Goal: Information Seeking & Learning: Learn about a topic

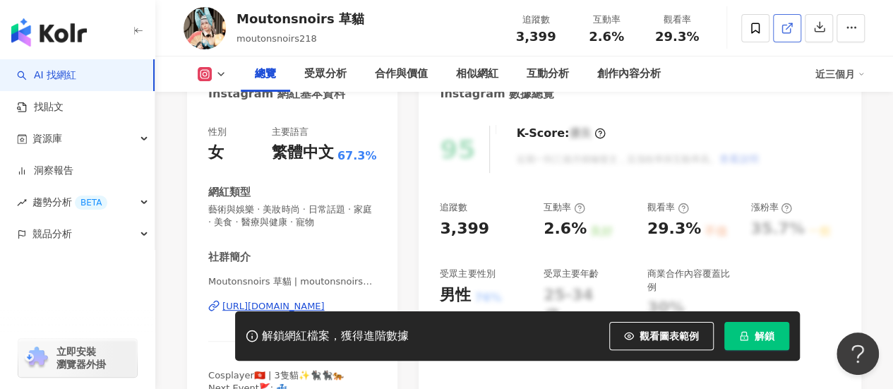
scroll to position [141, 0]
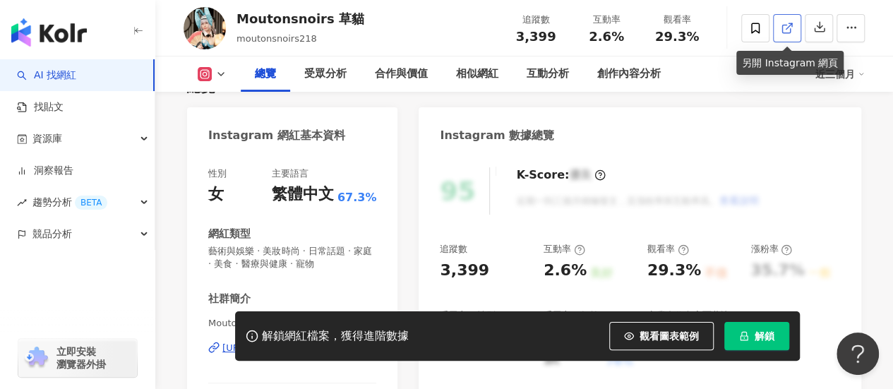
click at [792, 25] on polyline at bounding box center [790, 25] width 4 height 4
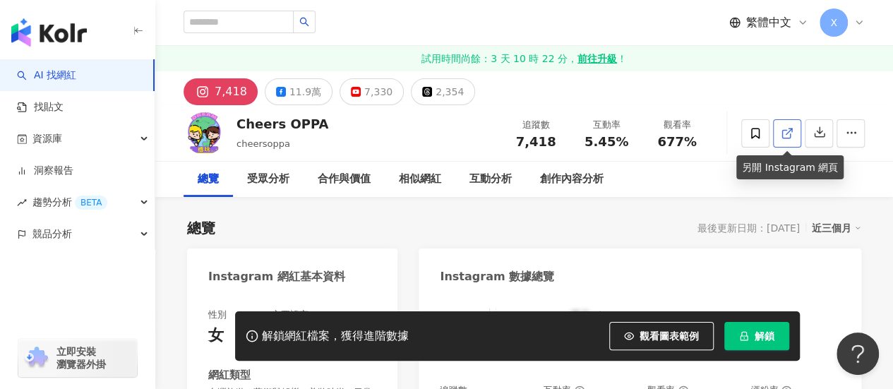
click at [776, 136] on link at bounding box center [787, 133] width 28 height 28
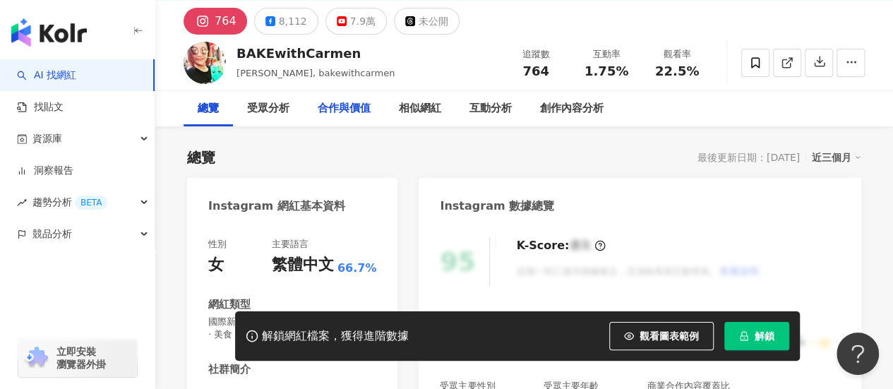
scroll to position [141, 0]
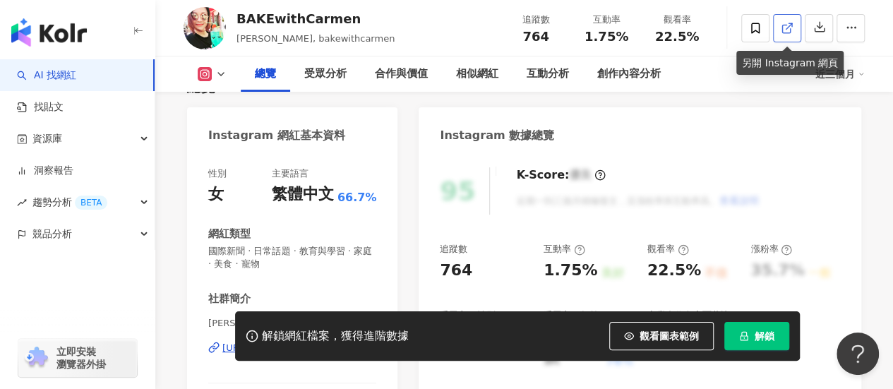
click at [792, 22] on icon at bounding box center [786, 28] width 13 height 13
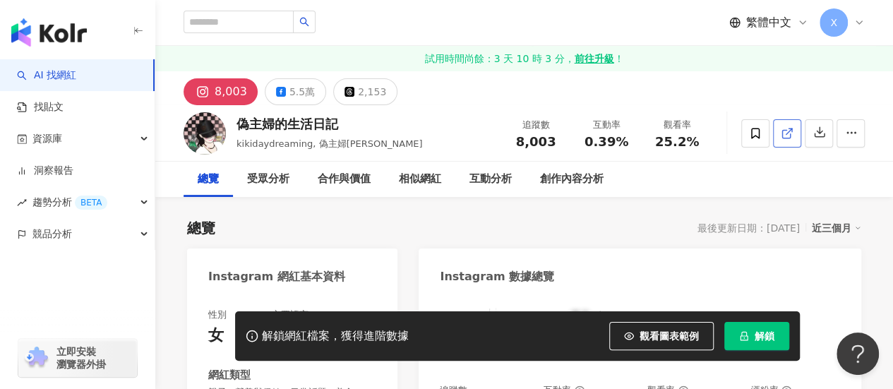
click at [792, 130] on polyline at bounding box center [790, 130] width 4 height 4
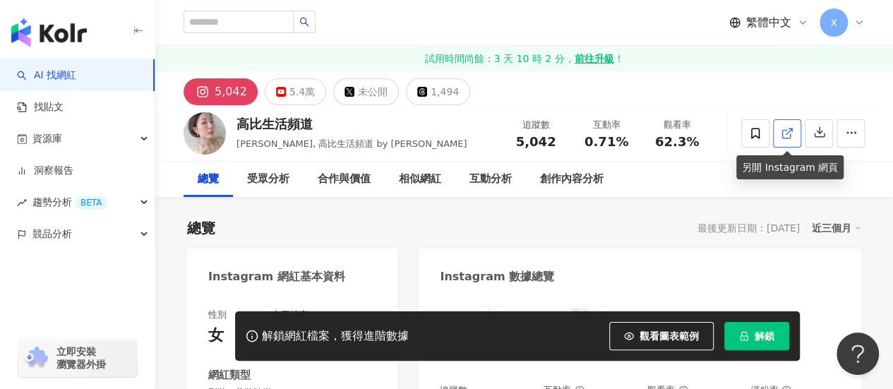
click at [786, 136] on icon at bounding box center [786, 133] width 13 height 13
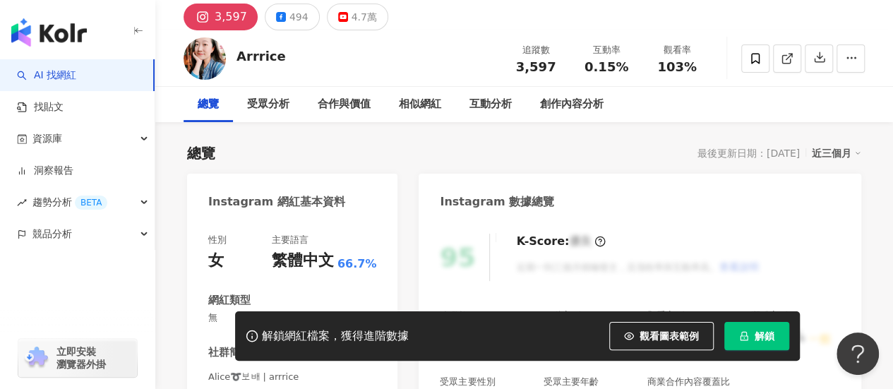
scroll to position [141, 0]
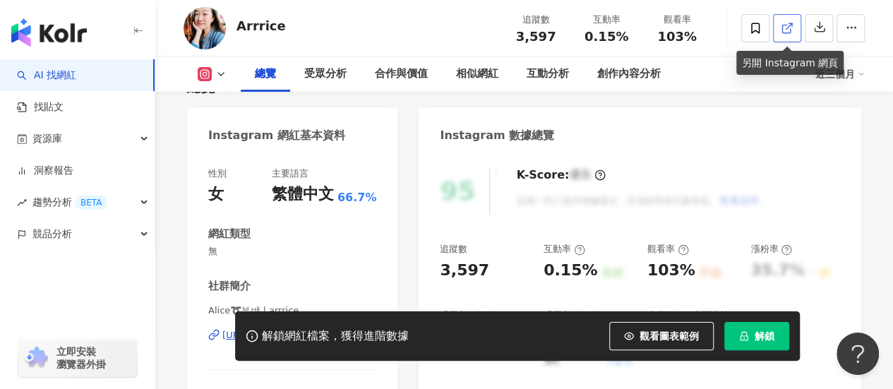
click at [787, 24] on icon at bounding box center [786, 28] width 13 height 13
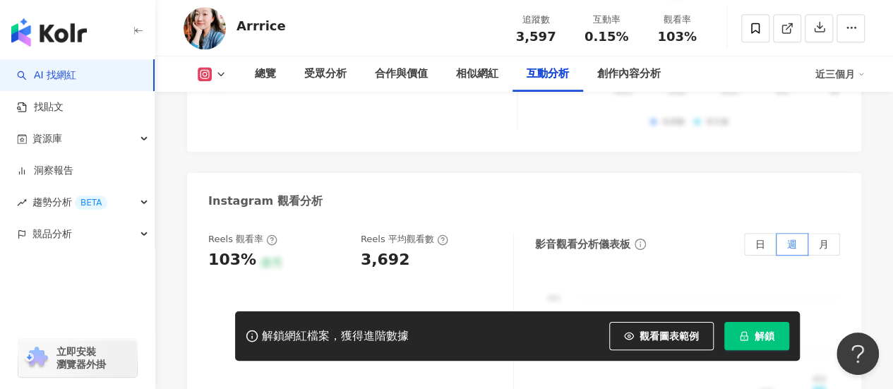
scroll to position [0, 0]
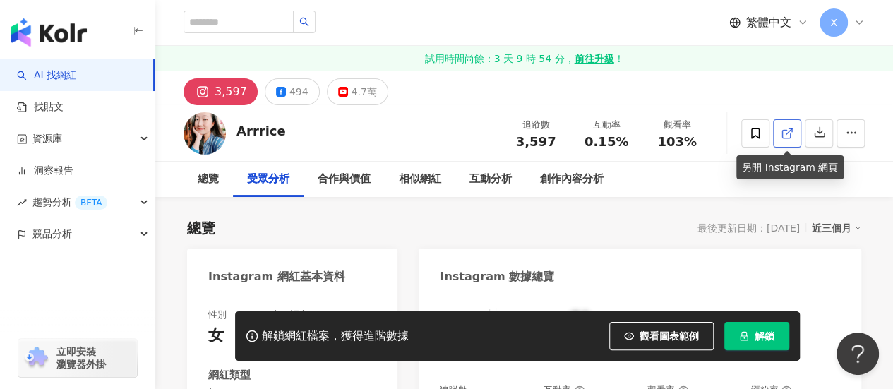
click at [799, 128] on link at bounding box center [787, 133] width 28 height 28
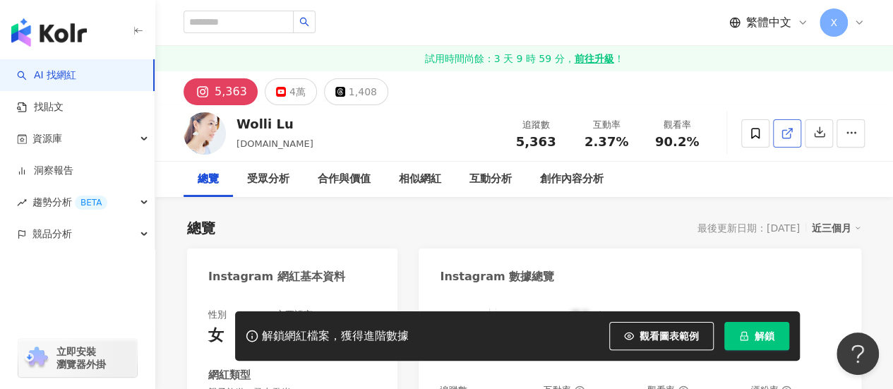
click at [787, 138] on icon at bounding box center [786, 133] width 13 height 13
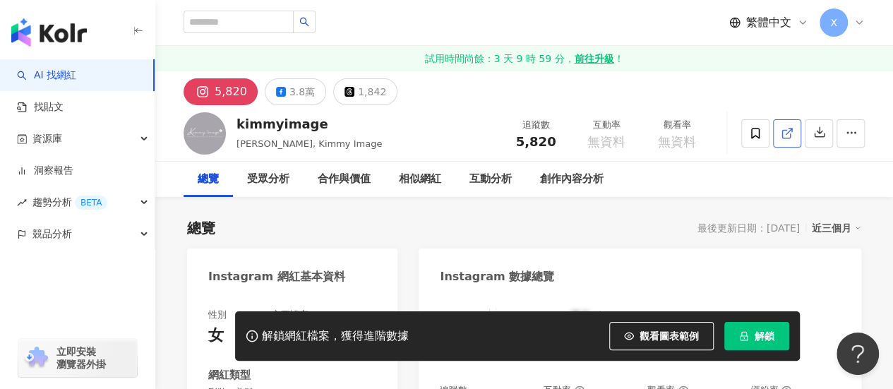
click at [785, 126] on span at bounding box center [786, 133] width 13 height 15
